Goal: Task Accomplishment & Management: Manage account settings

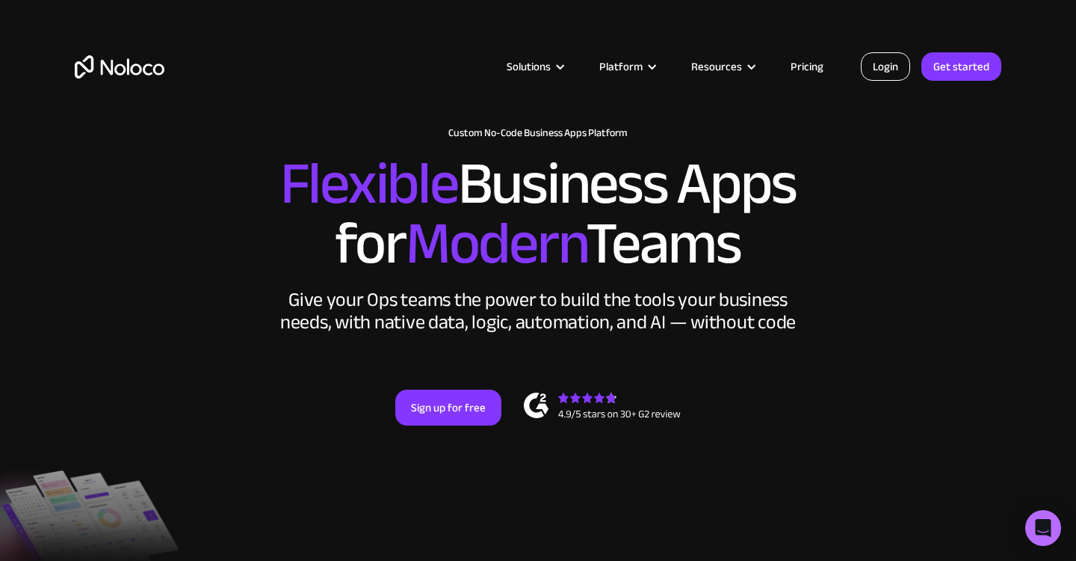
click at [896, 67] on link "Login" at bounding box center [885, 66] width 49 height 28
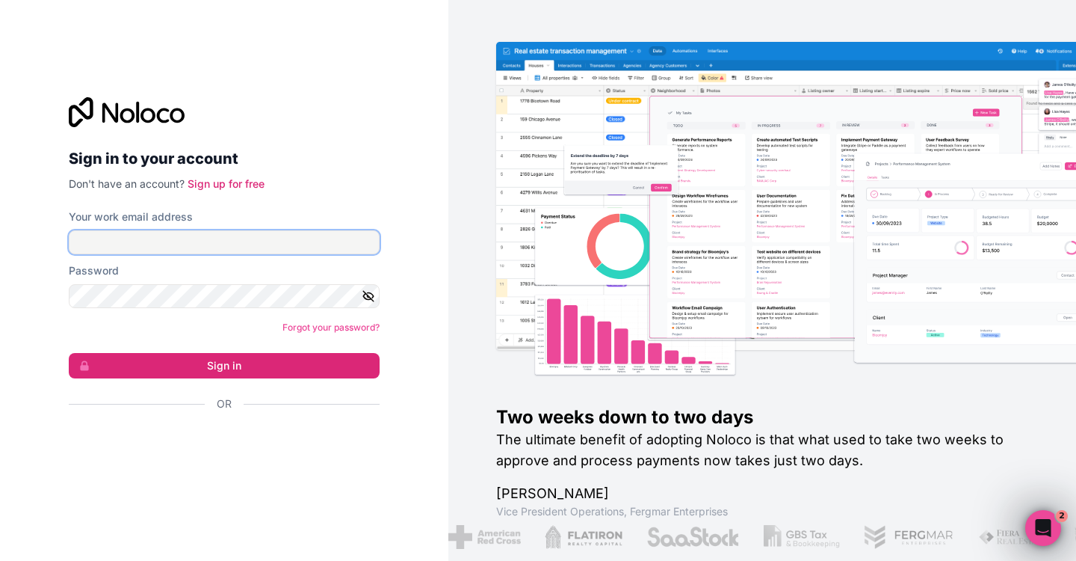
click at [313, 238] on input "Your work email address" at bounding box center [224, 242] width 311 height 24
click at [0, 560] on com-1password-button at bounding box center [0, 561] width 0 height 0
click at [312, 248] on input "Your work email address" at bounding box center [224, 242] width 311 height 24
type input "ana.natkins@automationhelpers.com"
